Goal: Find specific page/section: Find specific page/section

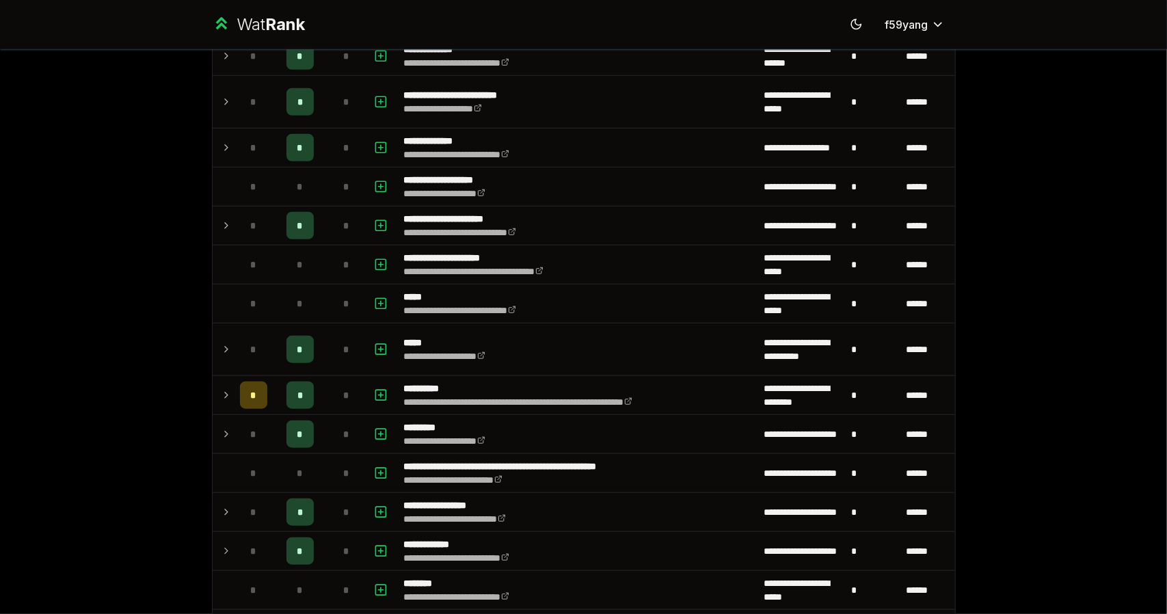
scroll to position [682, 0]
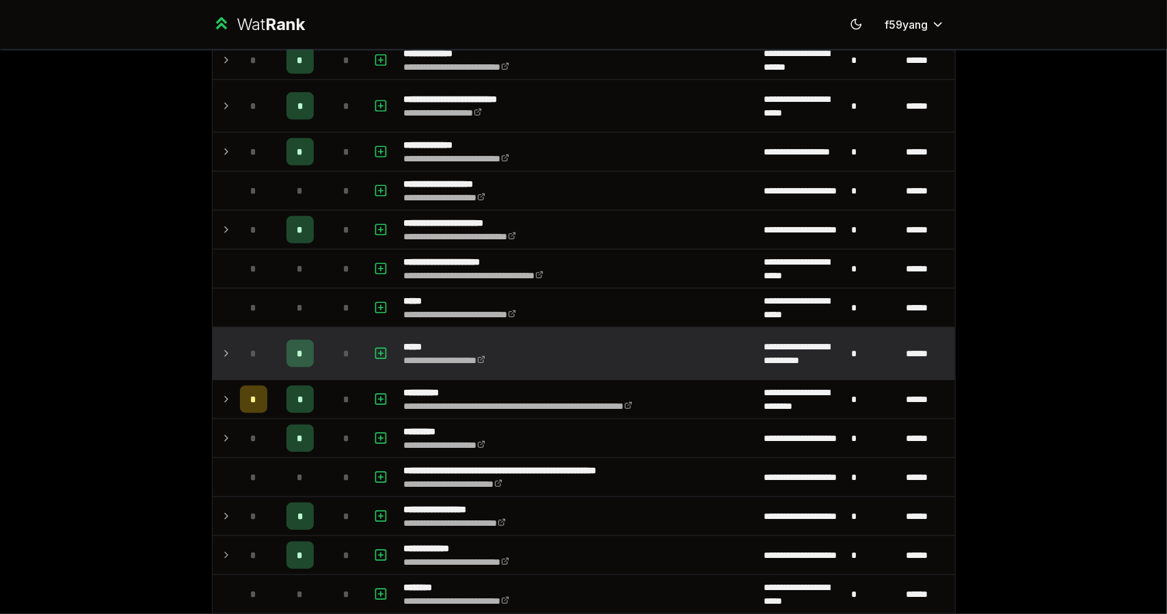
click at [221, 345] on icon at bounding box center [226, 353] width 11 height 16
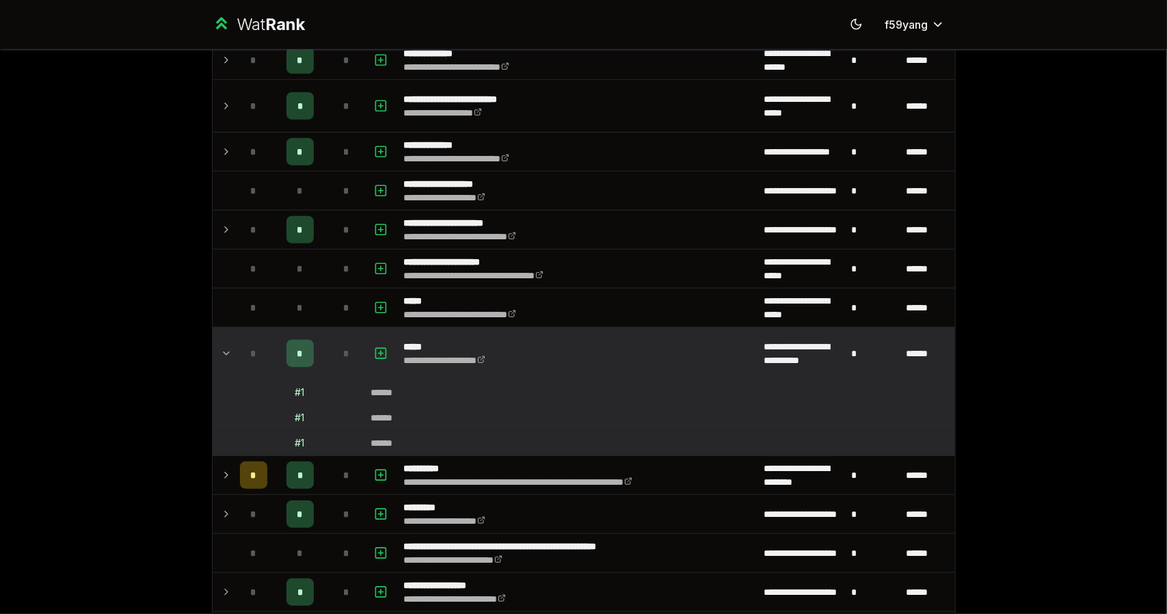
click at [224, 352] on icon at bounding box center [226, 353] width 5 height 3
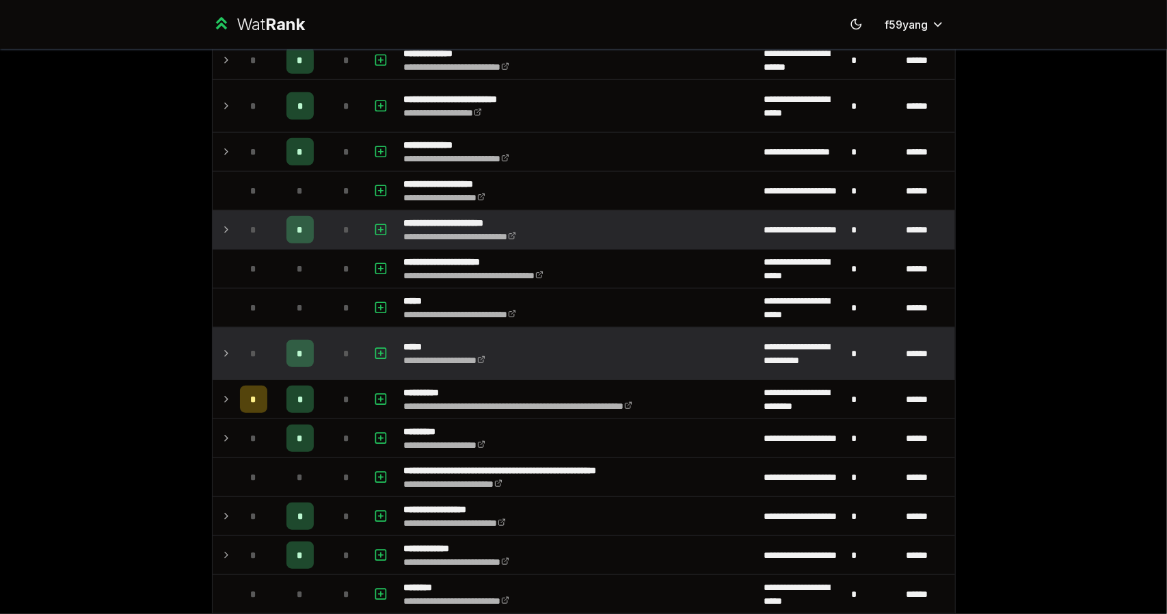
click at [213, 226] on td at bounding box center [224, 230] width 22 height 38
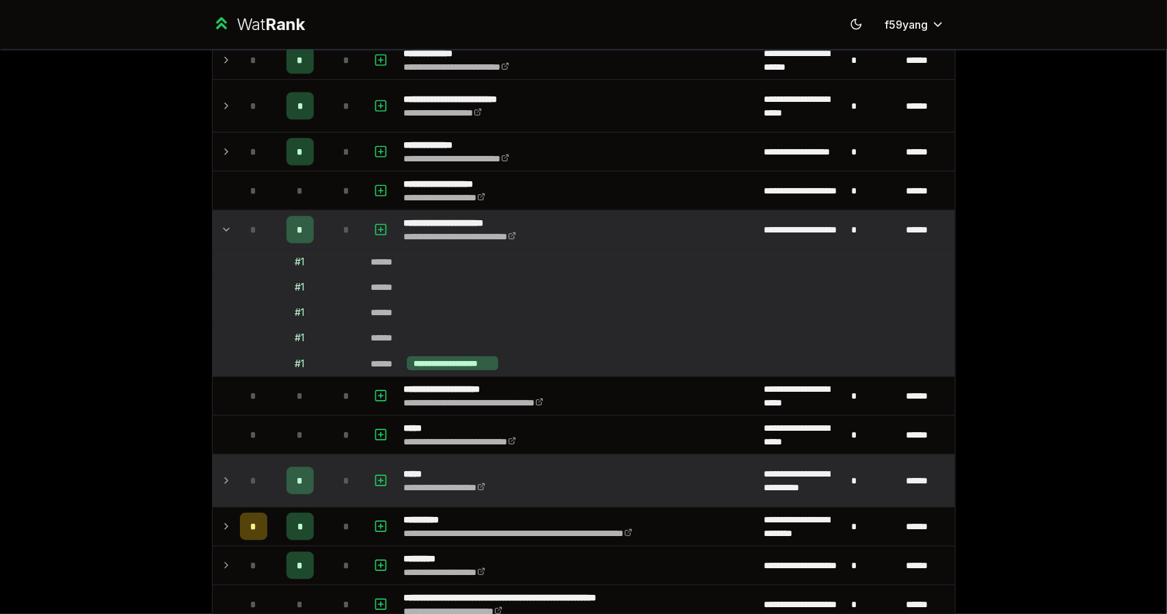
click at [213, 226] on td at bounding box center [224, 230] width 22 height 38
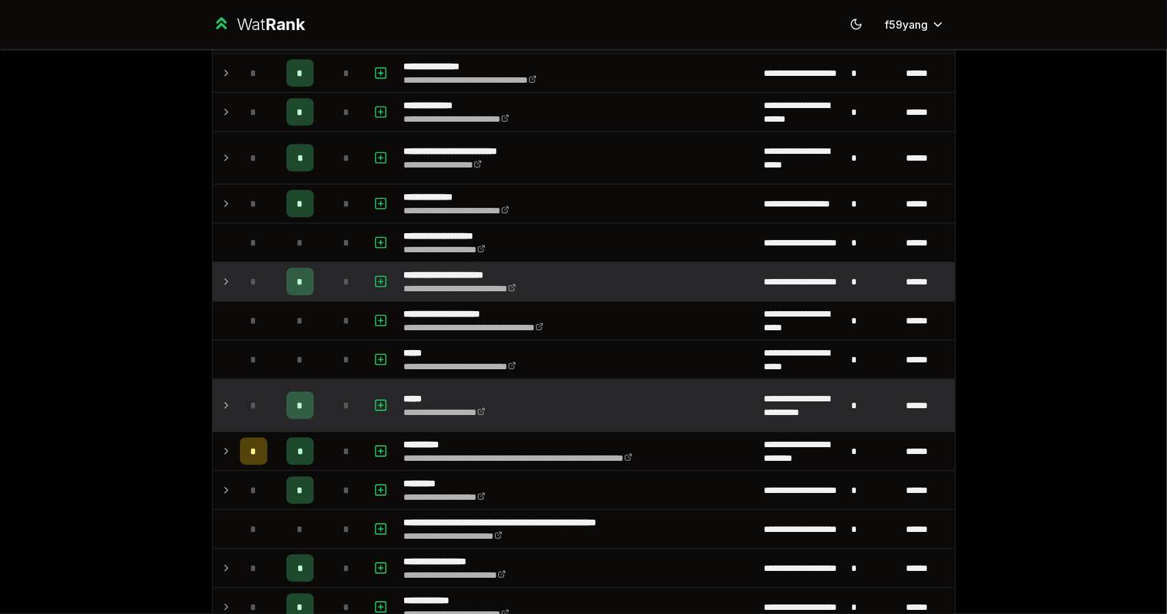
scroll to position [624, 0]
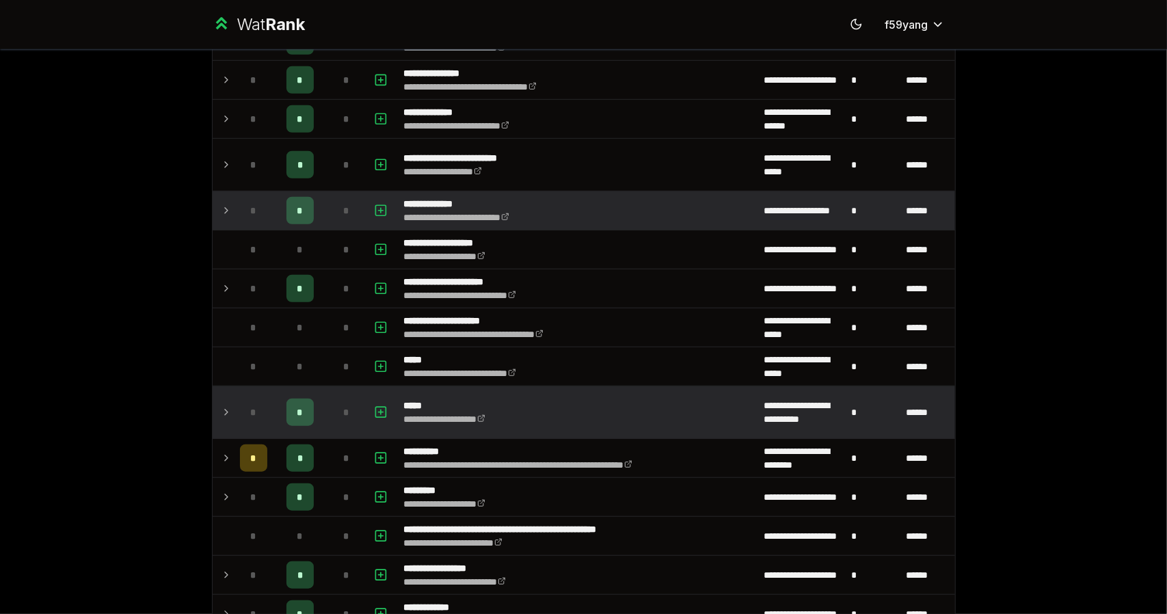
click at [221, 204] on icon at bounding box center [226, 210] width 11 height 16
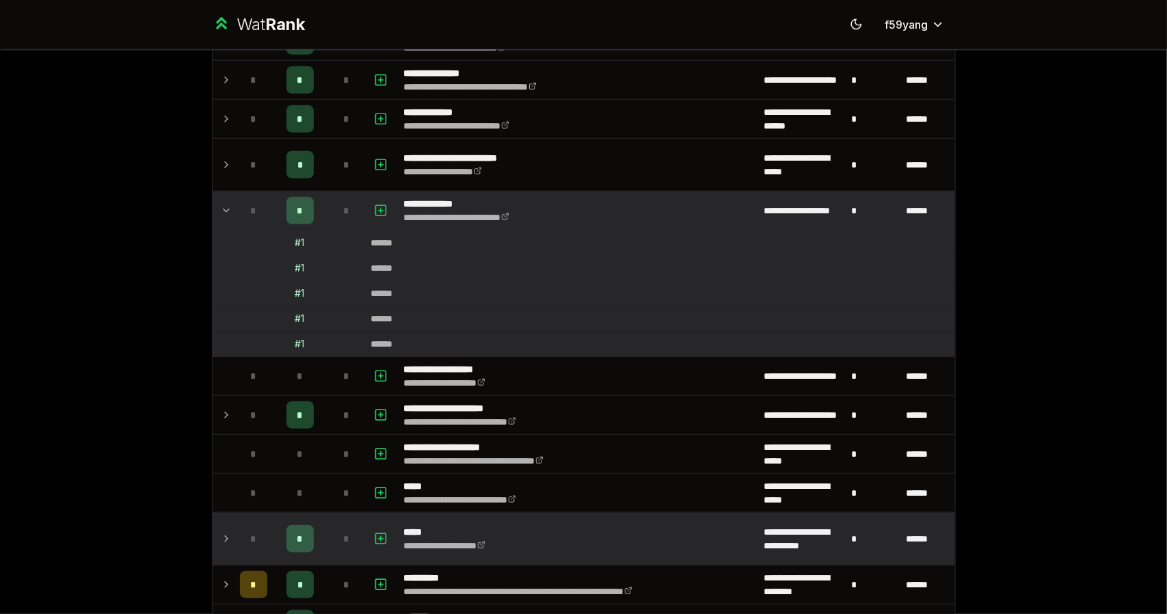
click at [224, 209] on icon at bounding box center [226, 210] width 5 height 3
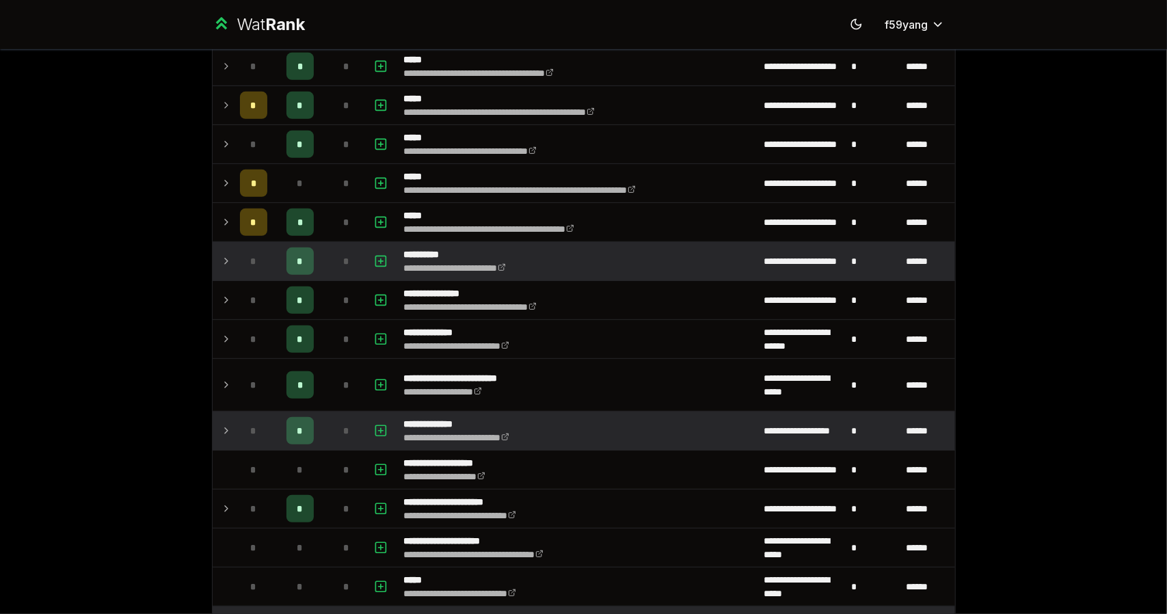
scroll to position [394, 0]
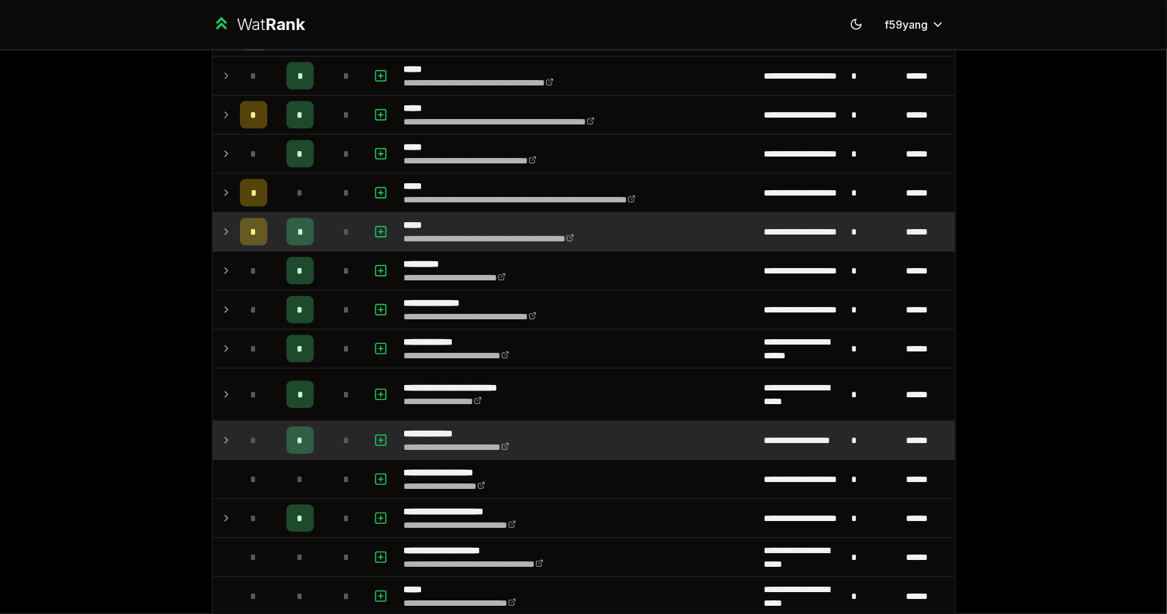
click at [222, 244] on td at bounding box center [224, 232] width 22 height 38
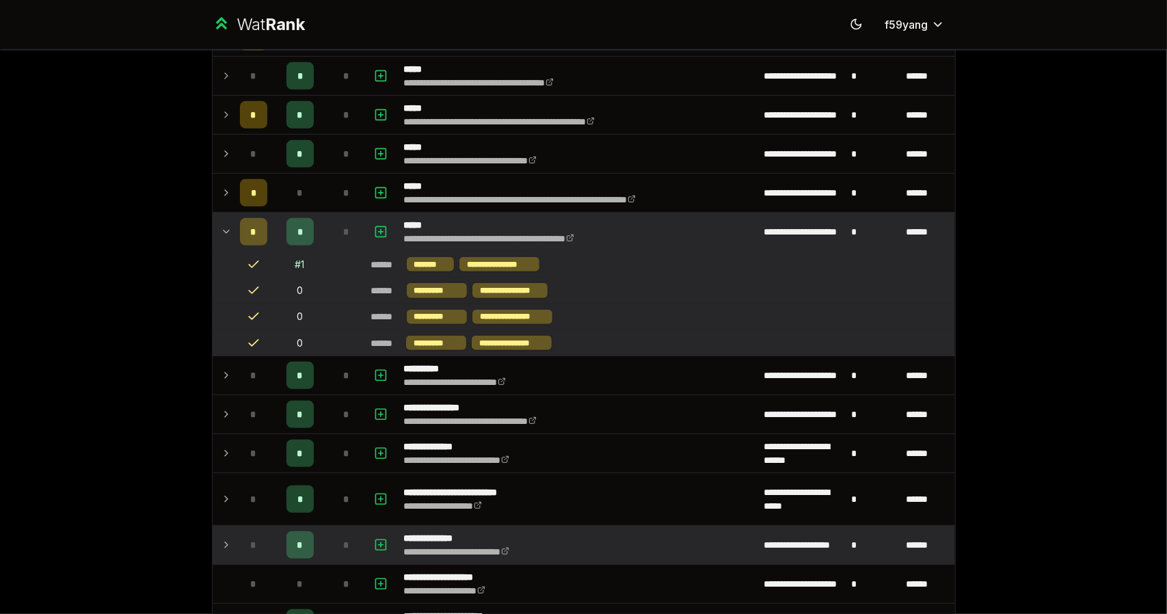
click at [222, 244] on td at bounding box center [224, 232] width 22 height 38
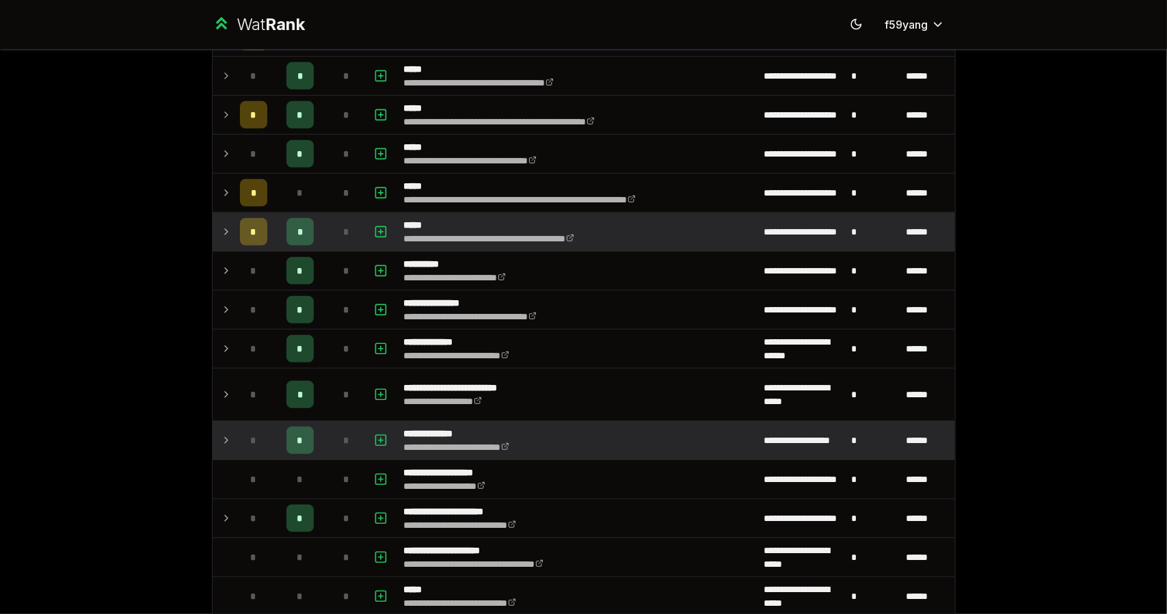
scroll to position [0, 0]
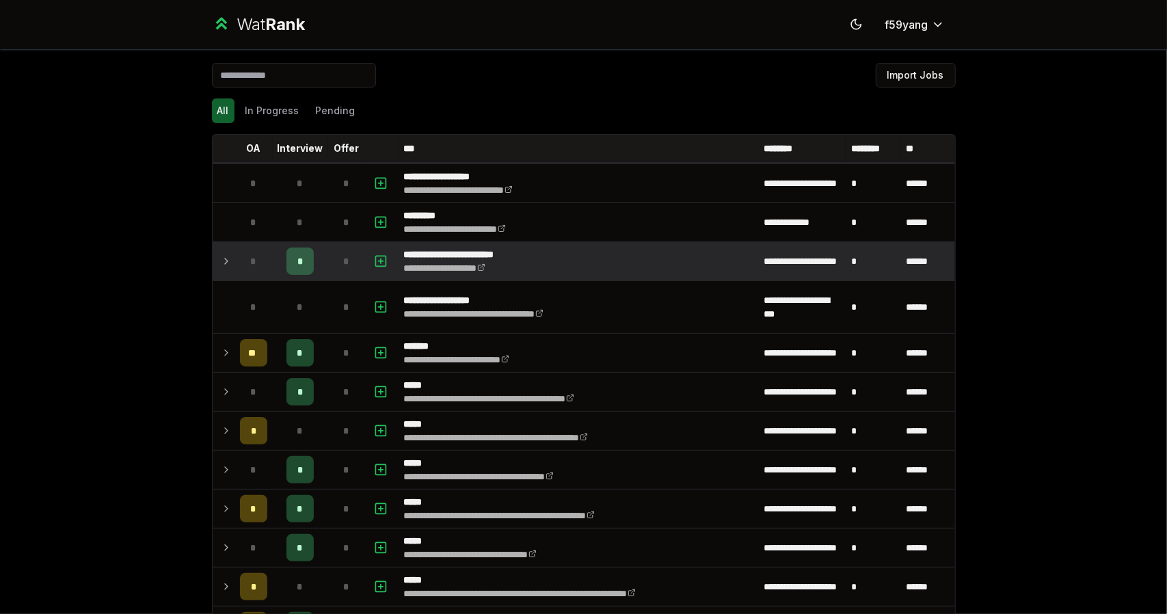
click at [213, 258] on td at bounding box center [224, 261] width 22 height 38
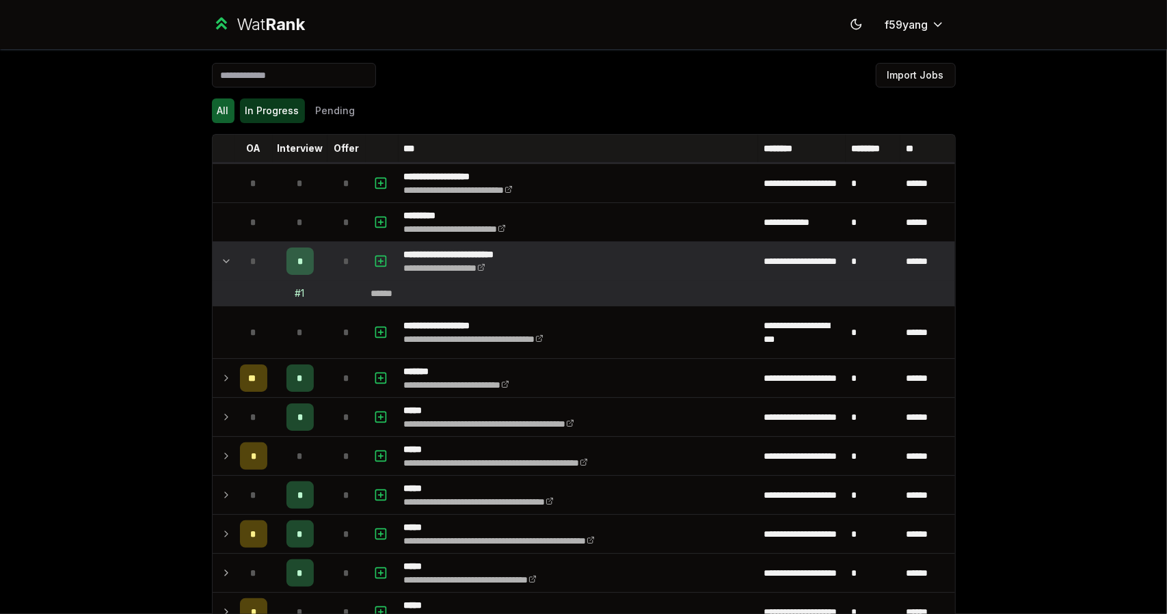
click at [286, 105] on button "In Progress" at bounding box center [272, 110] width 65 height 25
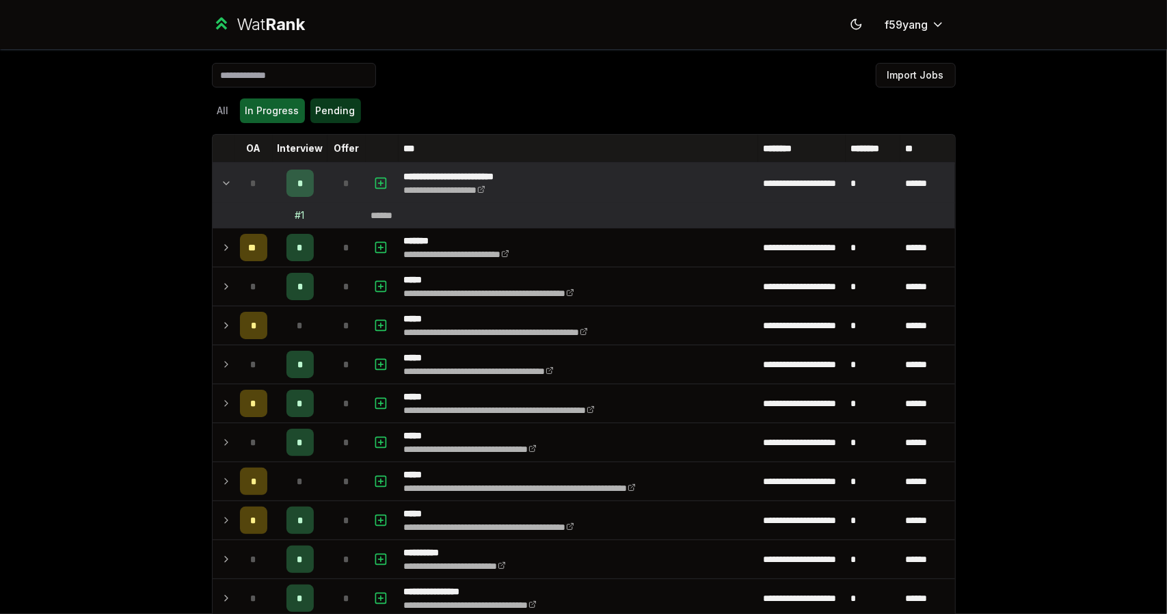
click at [317, 109] on button "Pending" at bounding box center [335, 110] width 51 height 25
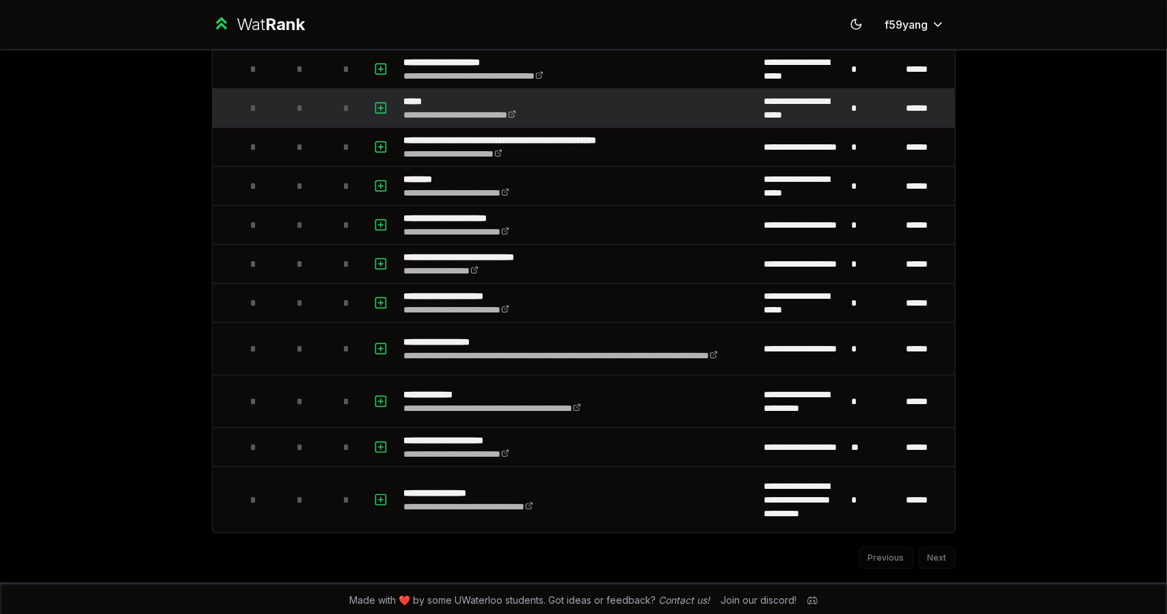
scroll to position [283, 0]
